Goal: Task Accomplishment & Management: Manage account settings

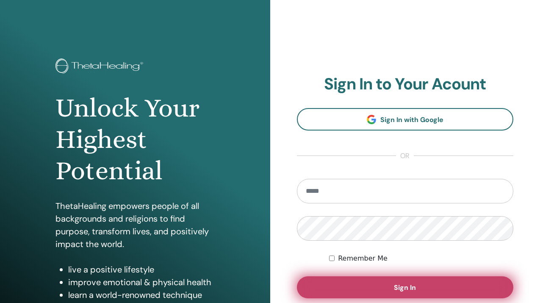
type input "**********"
click at [417, 285] on button "Sign In" at bounding box center [405, 287] width 217 height 22
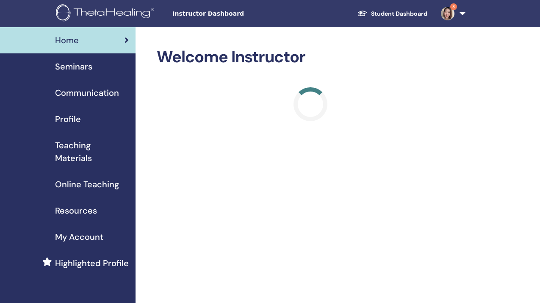
click at [77, 67] on span "Seminars" at bounding box center [73, 66] width 37 height 13
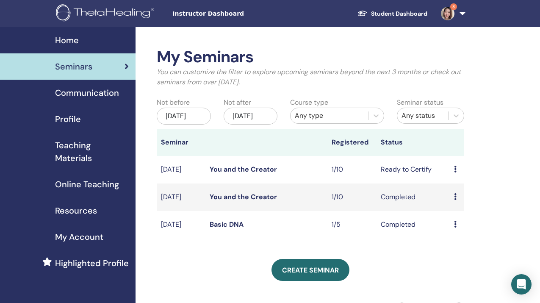
click at [454, 172] on icon at bounding box center [455, 169] width 3 height 7
click at [455, 206] on link "Attendees" at bounding box center [458, 207] width 32 height 9
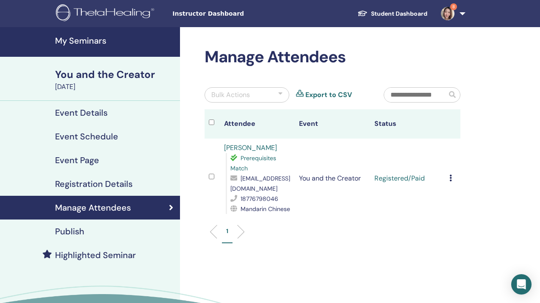
click at [451, 180] on icon at bounding box center [451, 178] width 3 height 7
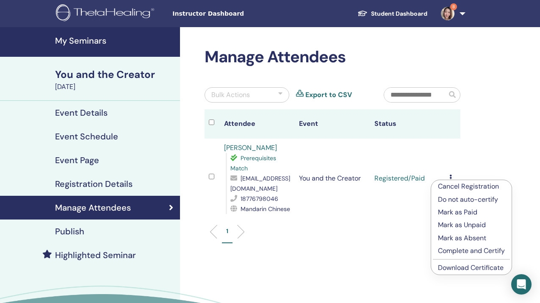
click at [458, 250] on p "Complete and Certify" at bounding box center [471, 251] width 67 height 10
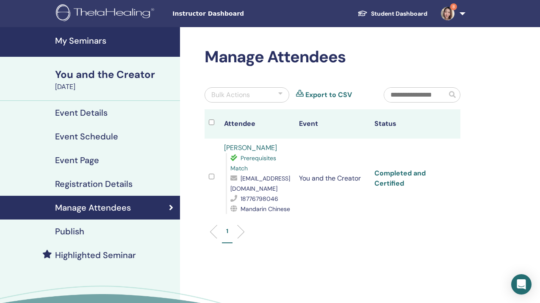
click at [395, 173] on link "Completed and Certified" at bounding box center [400, 178] width 51 height 19
